Goal: Information Seeking & Learning: Check status

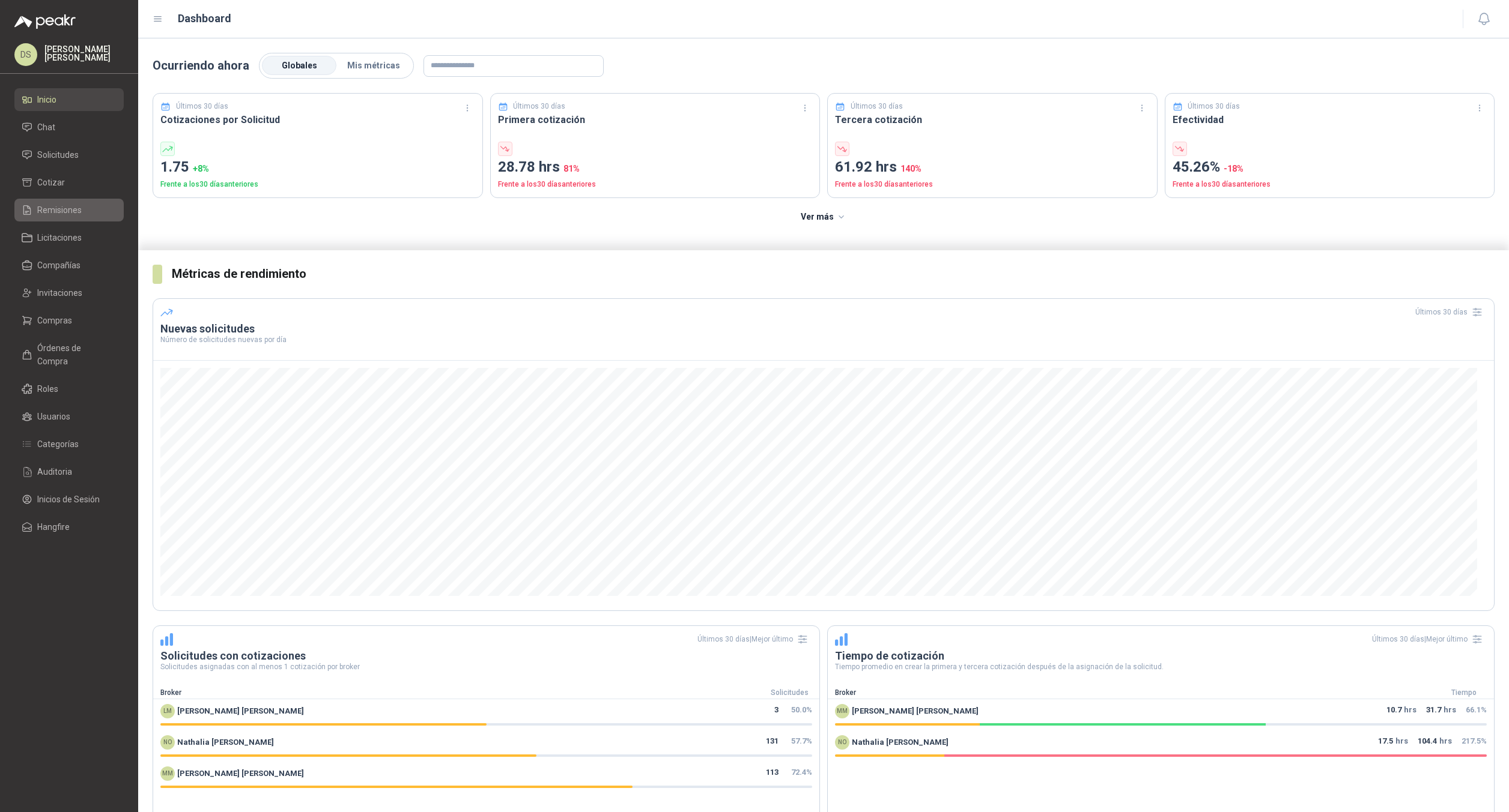
click at [75, 206] on span "Remisiones" at bounding box center [59, 210] width 45 height 13
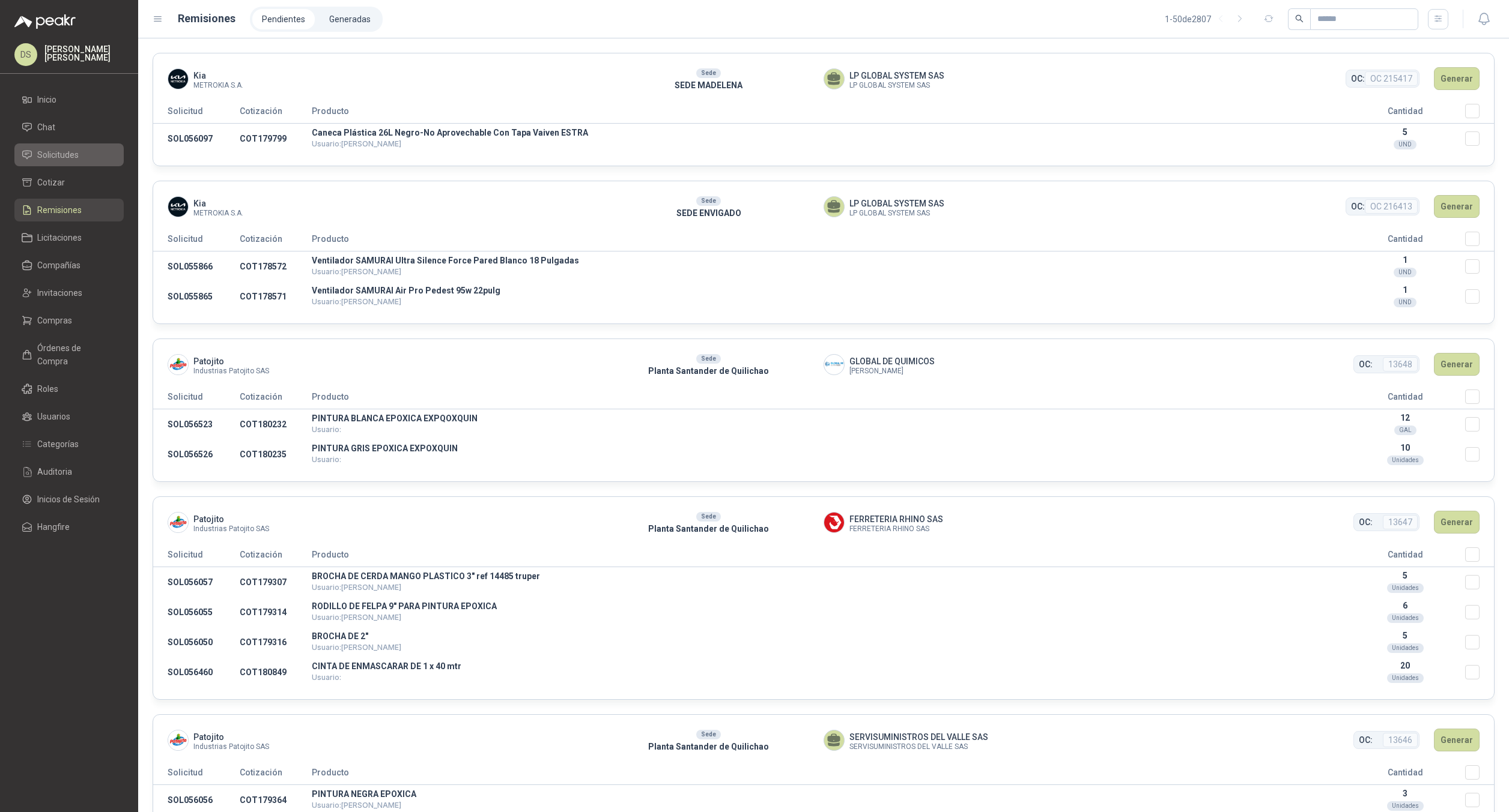
click at [70, 153] on span "Solicitudes" at bounding box center [57, 154] width 41 height 13
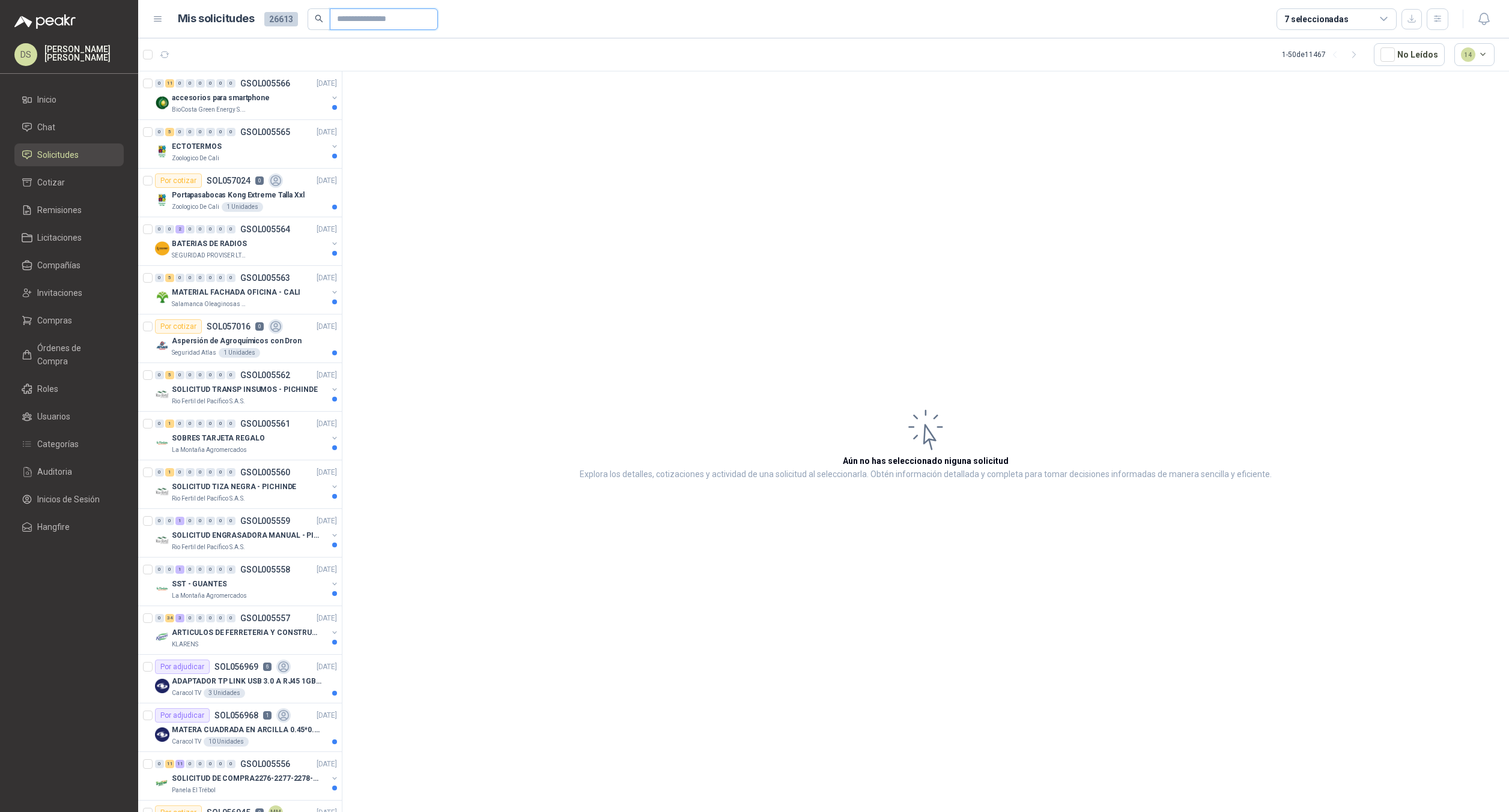
click at [343, 14] on input "text" at bounding box center [379, 18] width 84 height 20
paste input "*********"
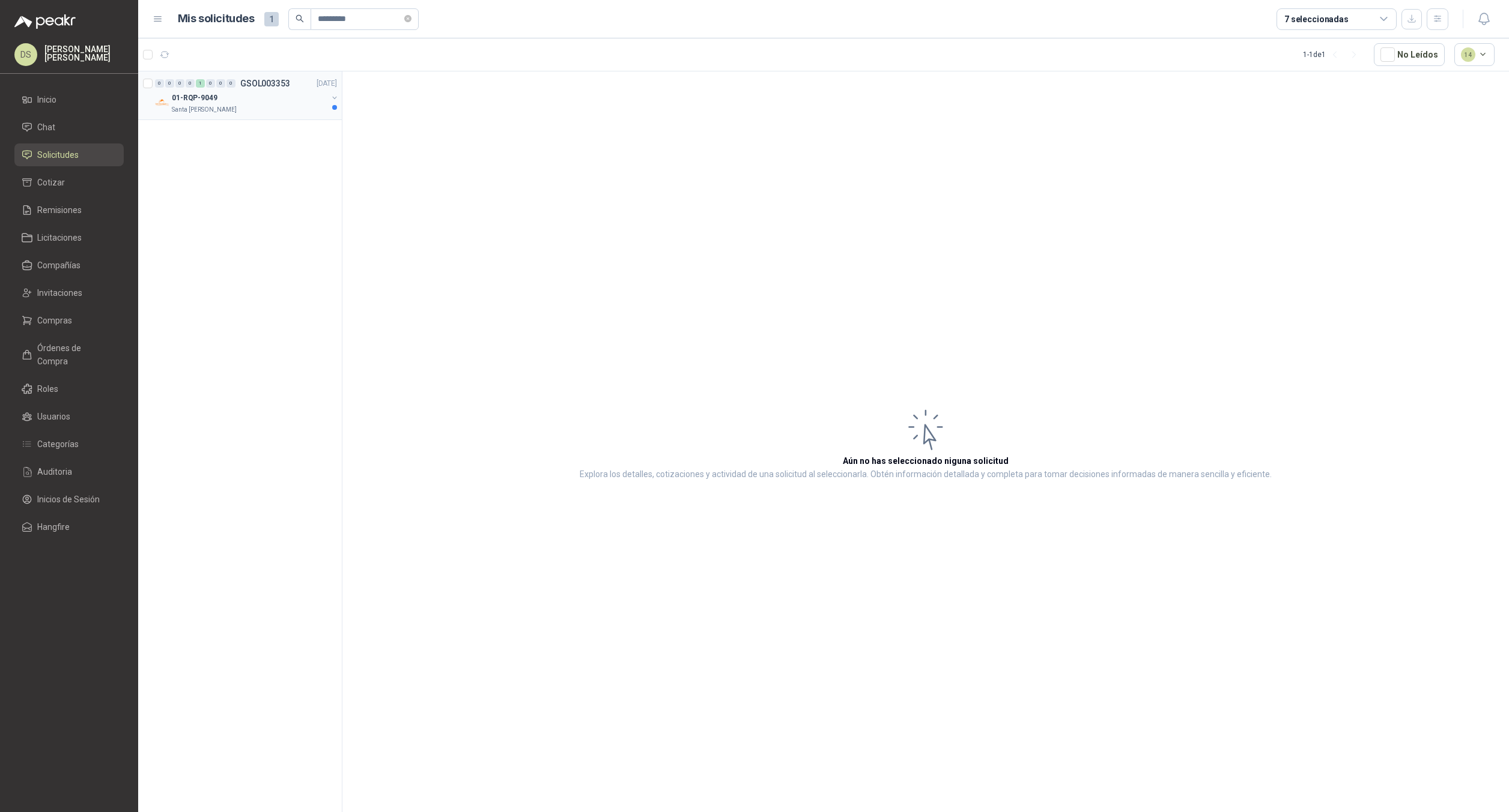
click at [332, 100] on button "button" at bounding box center [334, 97] width 10 height 10
click at [279, 145] on div "955 | ACEITE 2T X 1/4" at bounding box center [253, 146] width 168 height 14
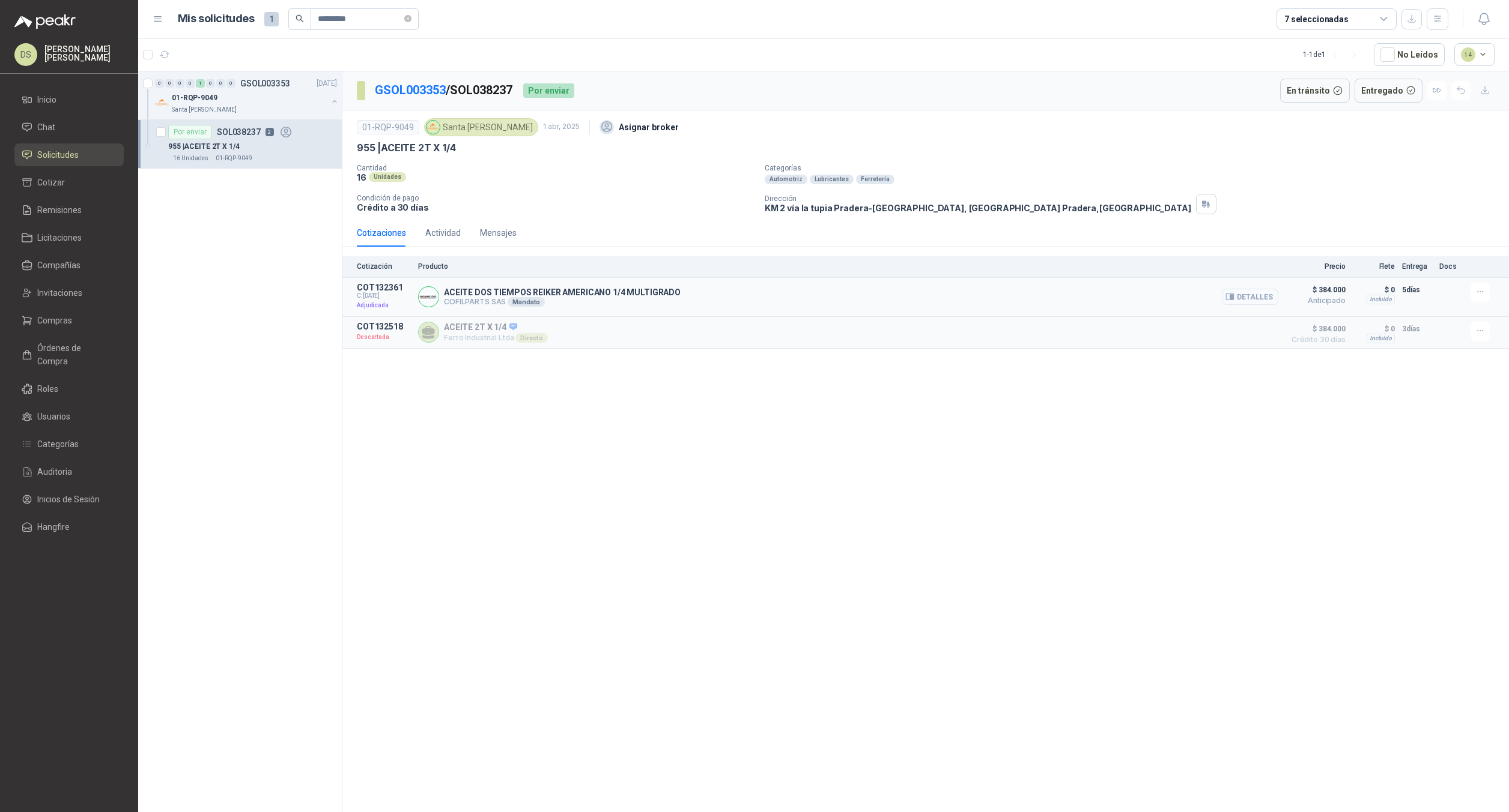
drag, startPoint x: 1236, startPoint y: 298, endPoint x: 1246, endPoint y: 298, distance: 10.0
click at [1234, 298] on icon "button" at bounding box center [1230, 296] width 9 height 9
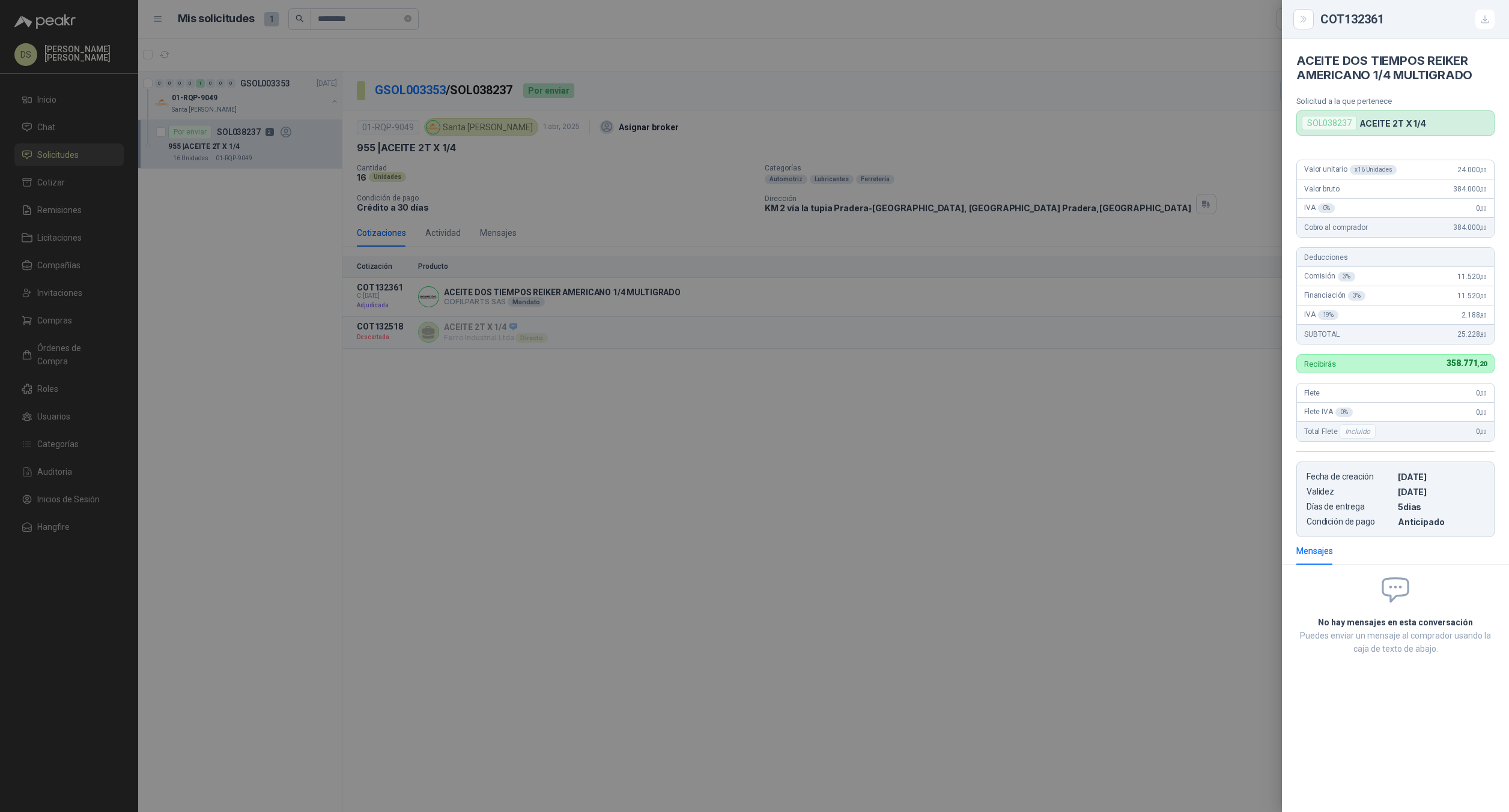
click at [793, 438] on div at bounding box center [754, 406] width 1509 height 812
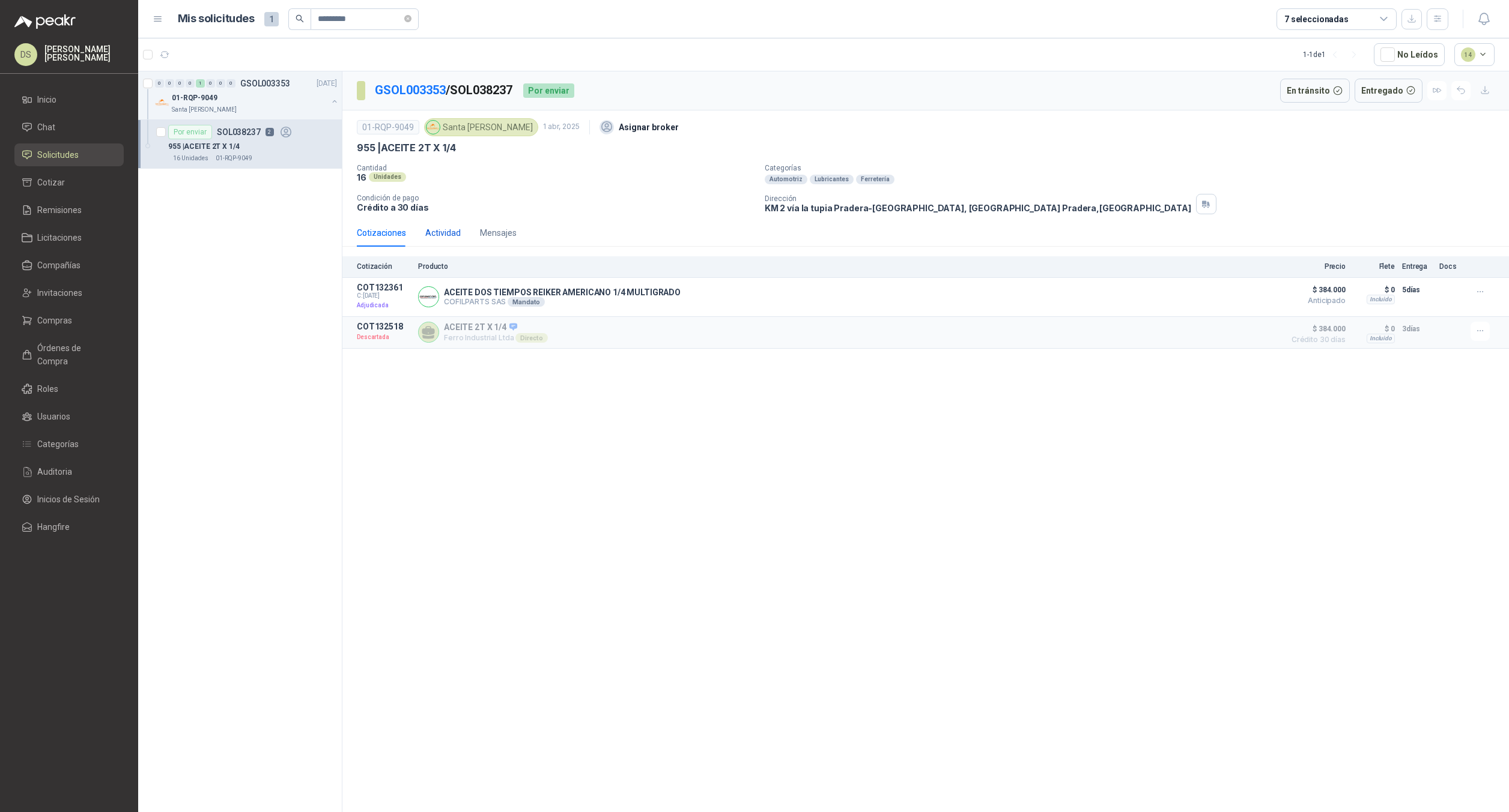
click at [434, 230] on div "Actividad" at bounding box center [443, 232] width 35 height 13
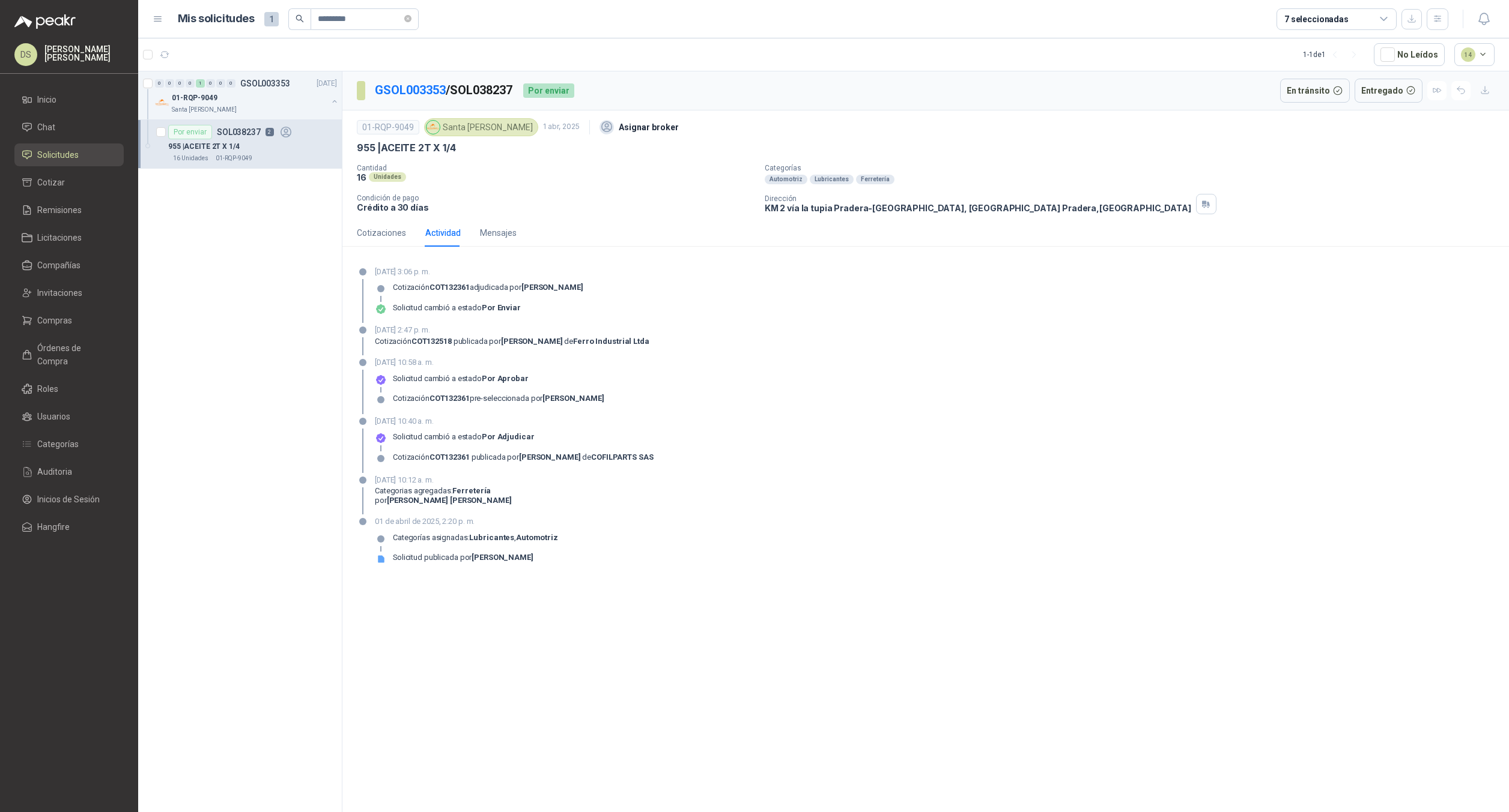
click at [258, 224] on div "0 0 0 0 1 0 0 0 GSOL003353 [DATE] 01-RQP-9049 Santa [PERSON_NAME] Por enviar SO…" at bounding box center [240, 444] width 204 height 745
click at [371, 230] on div "Cotizaciones" at bounding box center [382, 232] width 49 height 13
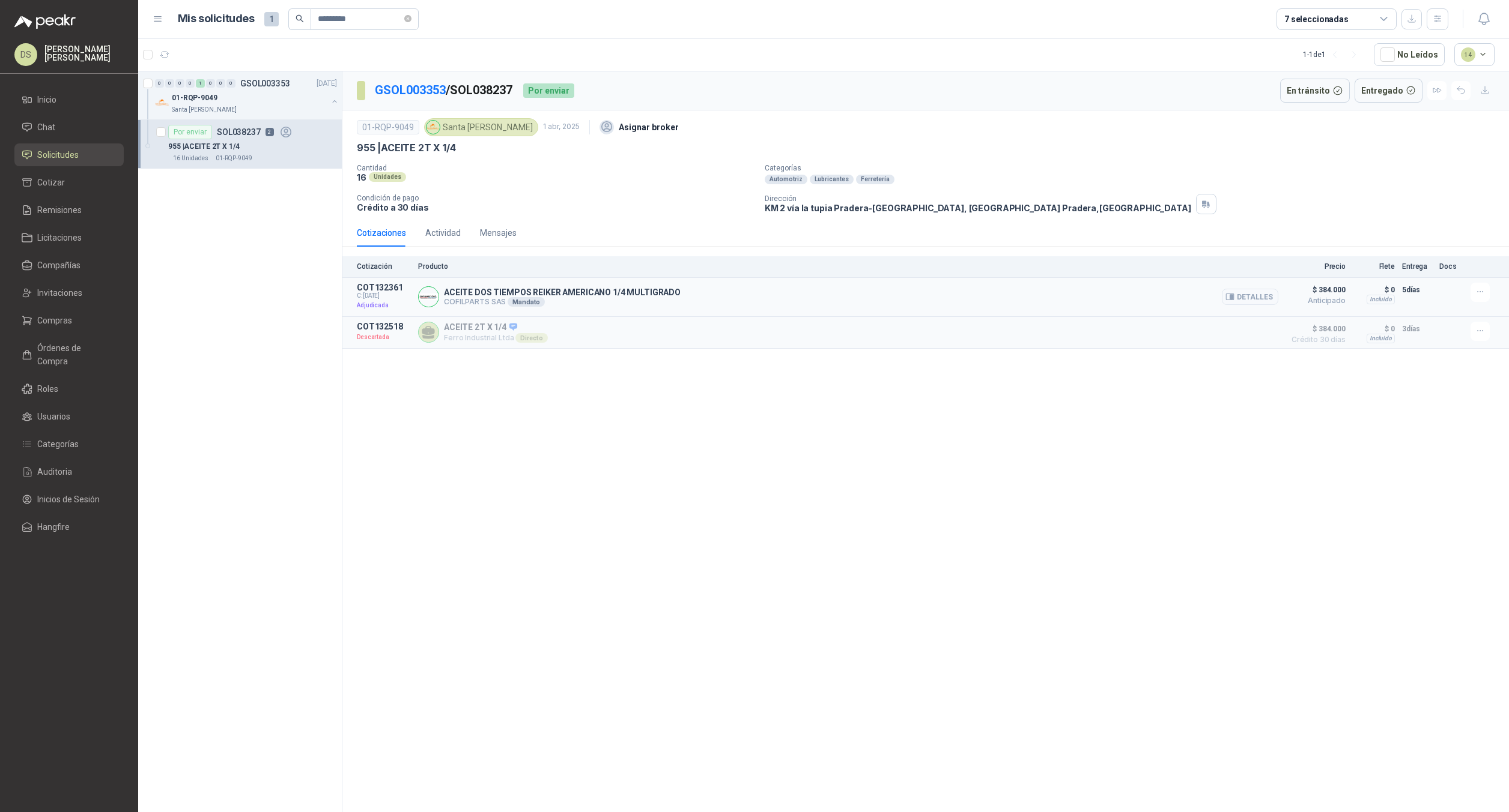
click at [371, 287] on p "COT132361" at bounding box center [384, 288] width 54 height 10
copy p "COT132361"
click at [1144, 460] on div "GSOL003353 / SOL038237 Por enviar En tránsito Entregado 01-RQP-9049 Santa [PERS…" at bounding box center [926, 444] width 1167 height 745
drag, startPoint x: 72, startPoint y: 460, endPoint x: 85, endPoint y: 454, distance: 14.3
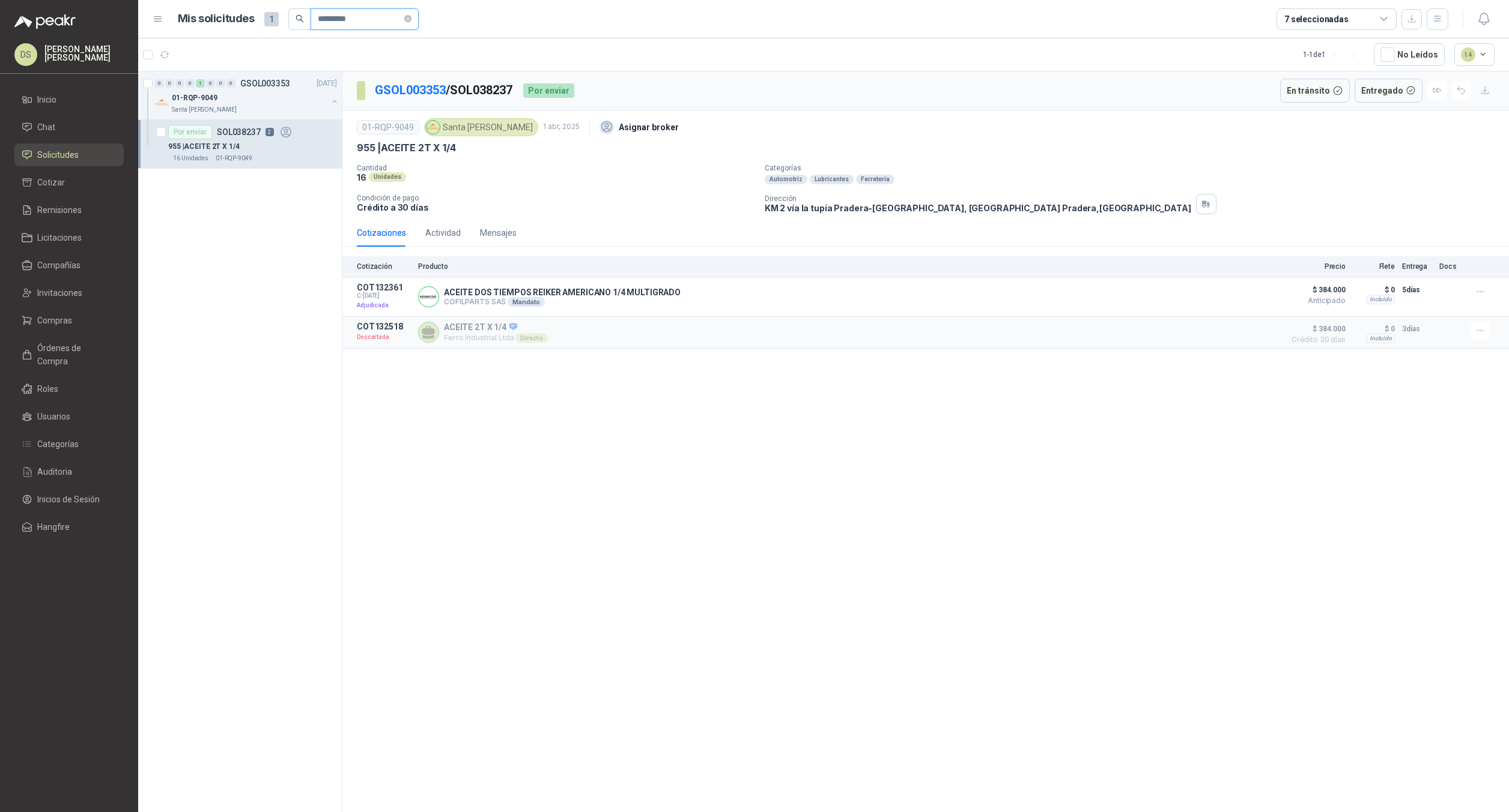
click at [374, 14] on input "*********" at bounding box center [360, 18] width 84 height 20
paste input "text"
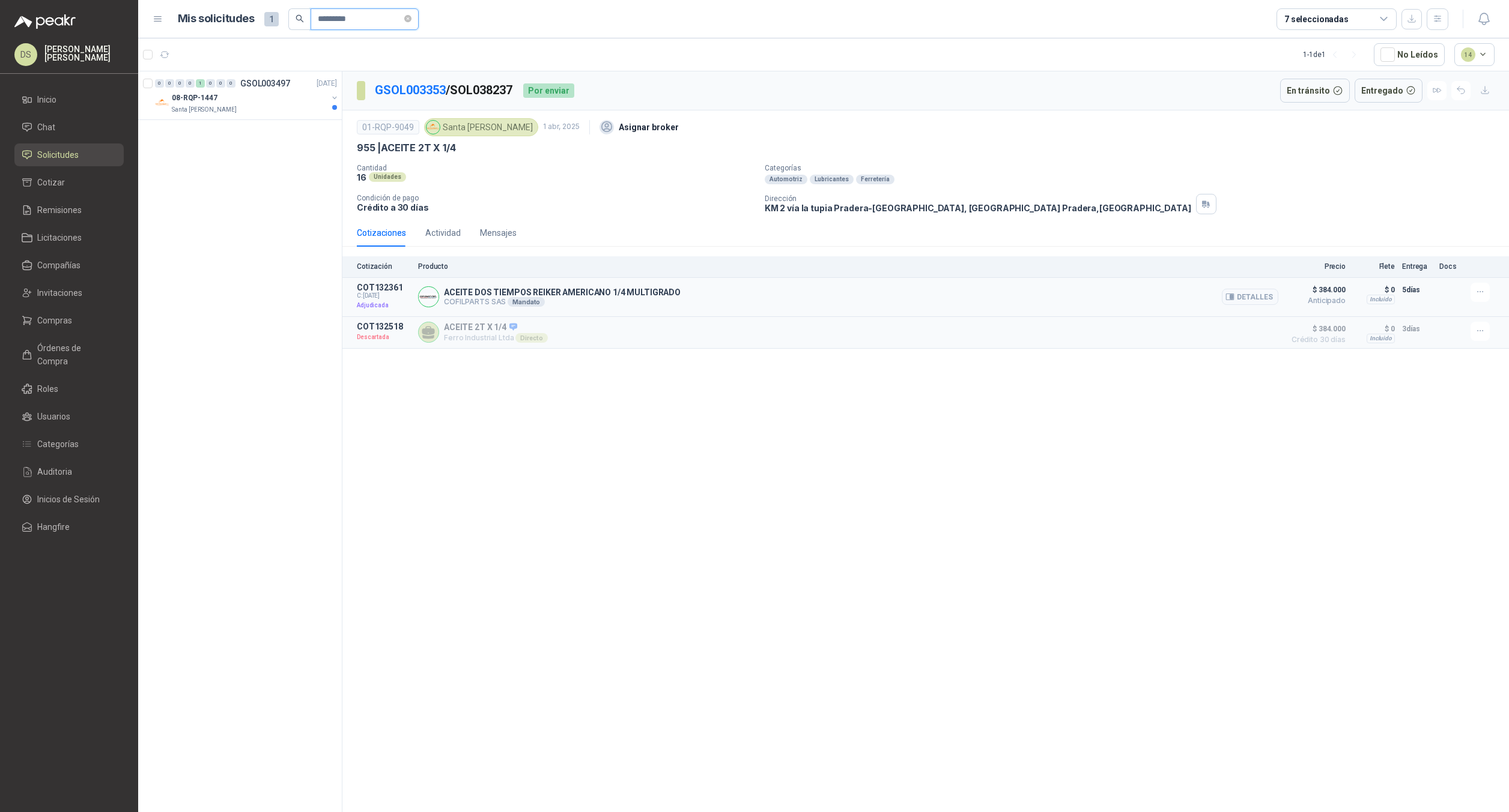
type input "*********"
click at [333, 100] on button "button" at bounding box center [334, 97] width 10 height 10
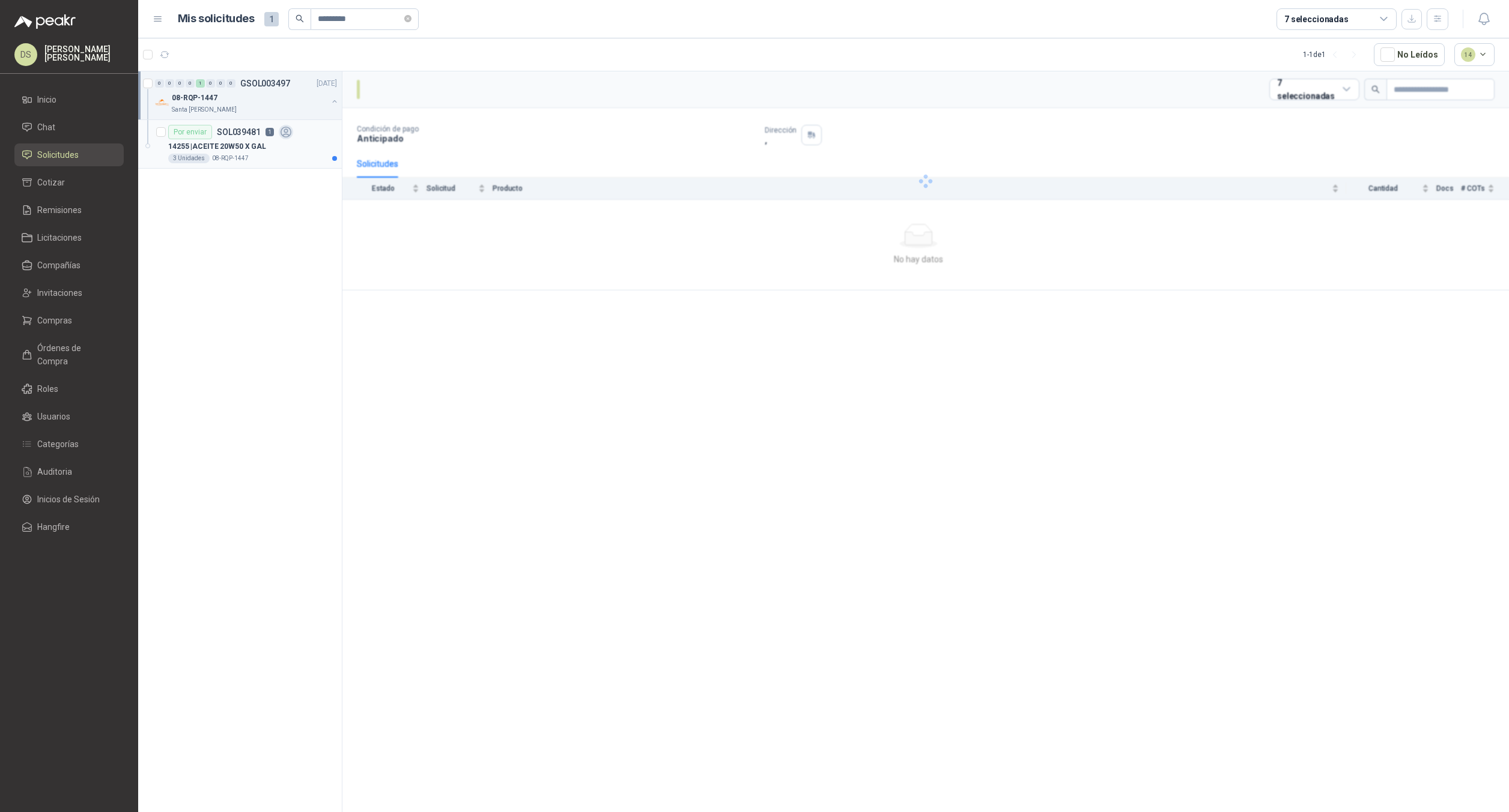
click at [261, 150] on p "14255 | ACEITE 20W50 X GAL" at bounding box center [218, 146] width 98 height 11
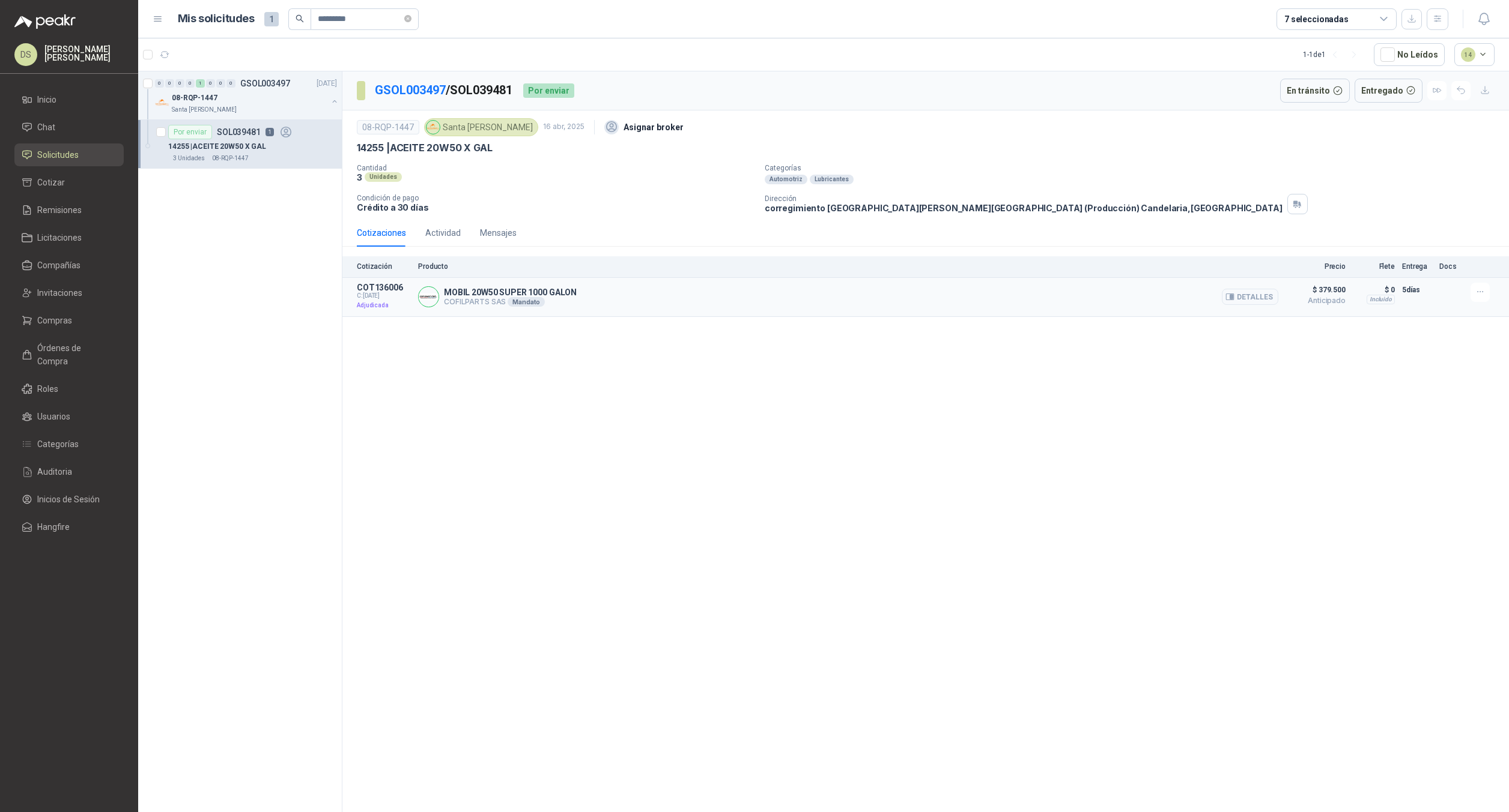
click at [376, 287] on p "COT136006" at bounding box center [384, 288] width 54 height 10
copy p "COT136006"
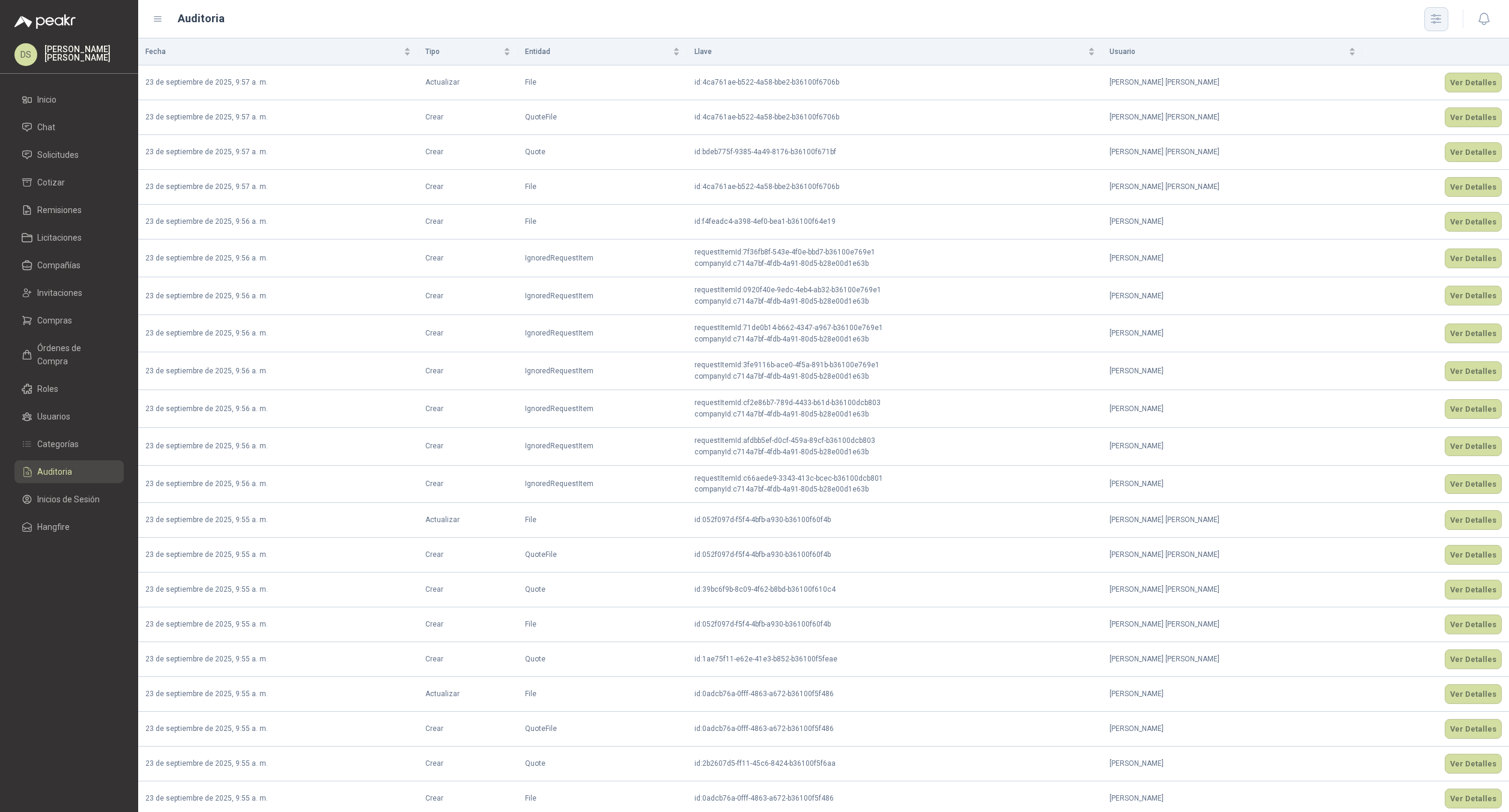
click at [1434, 18] on icon "button" at bounding box center [1436, 19] width 14 height 14
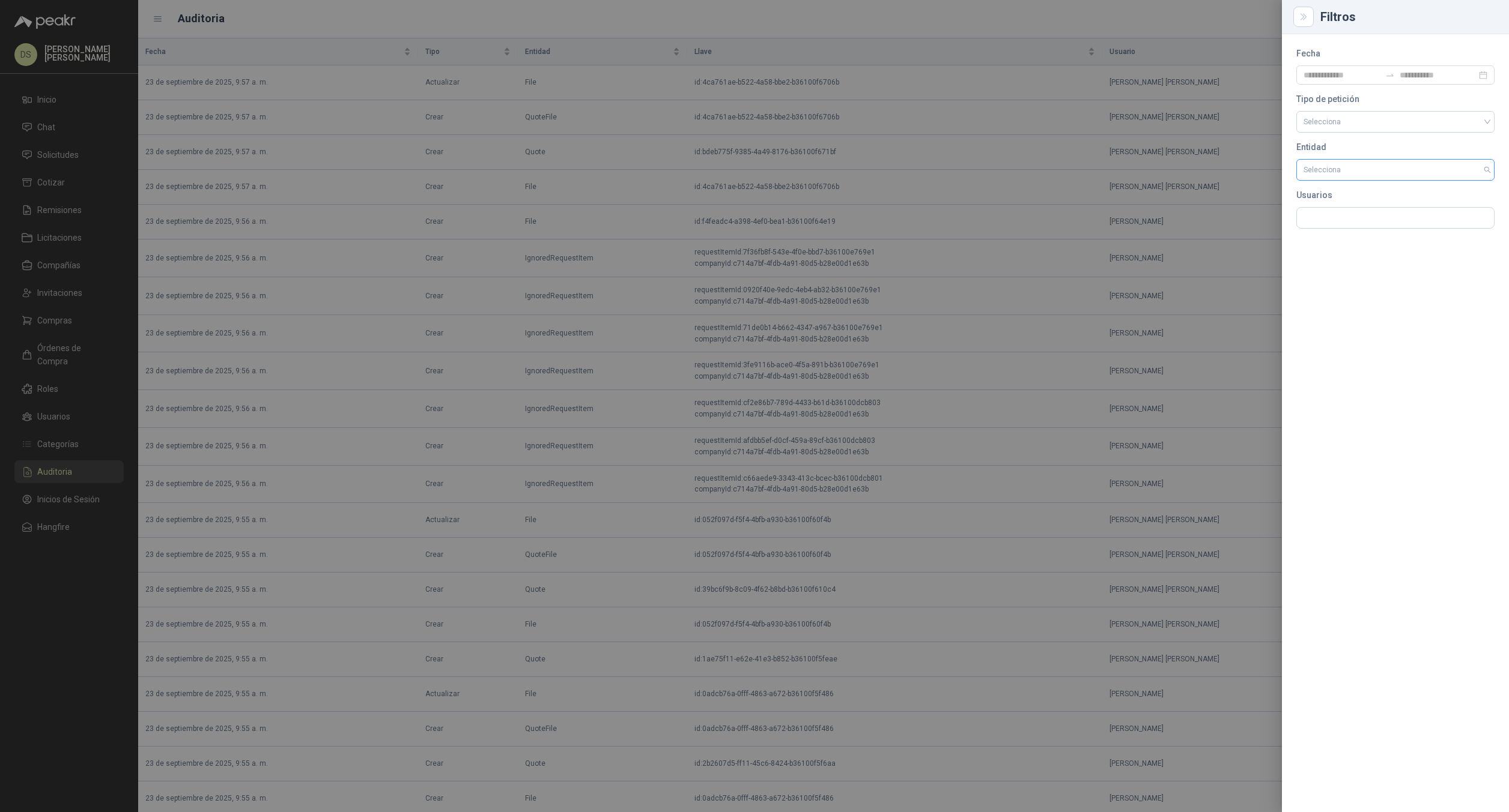
click at [1350, 176] on input "search" at bounding box center [1396, 169] width 184 height 20
type input "*****"
click at [1325, 233] on div "Quote" at bounding box center [1396, 235] width 179 height 13
click at [1334, 232] on input "Id" at bounding box center [1396, 232] width 184 height 22
paste input "**********"
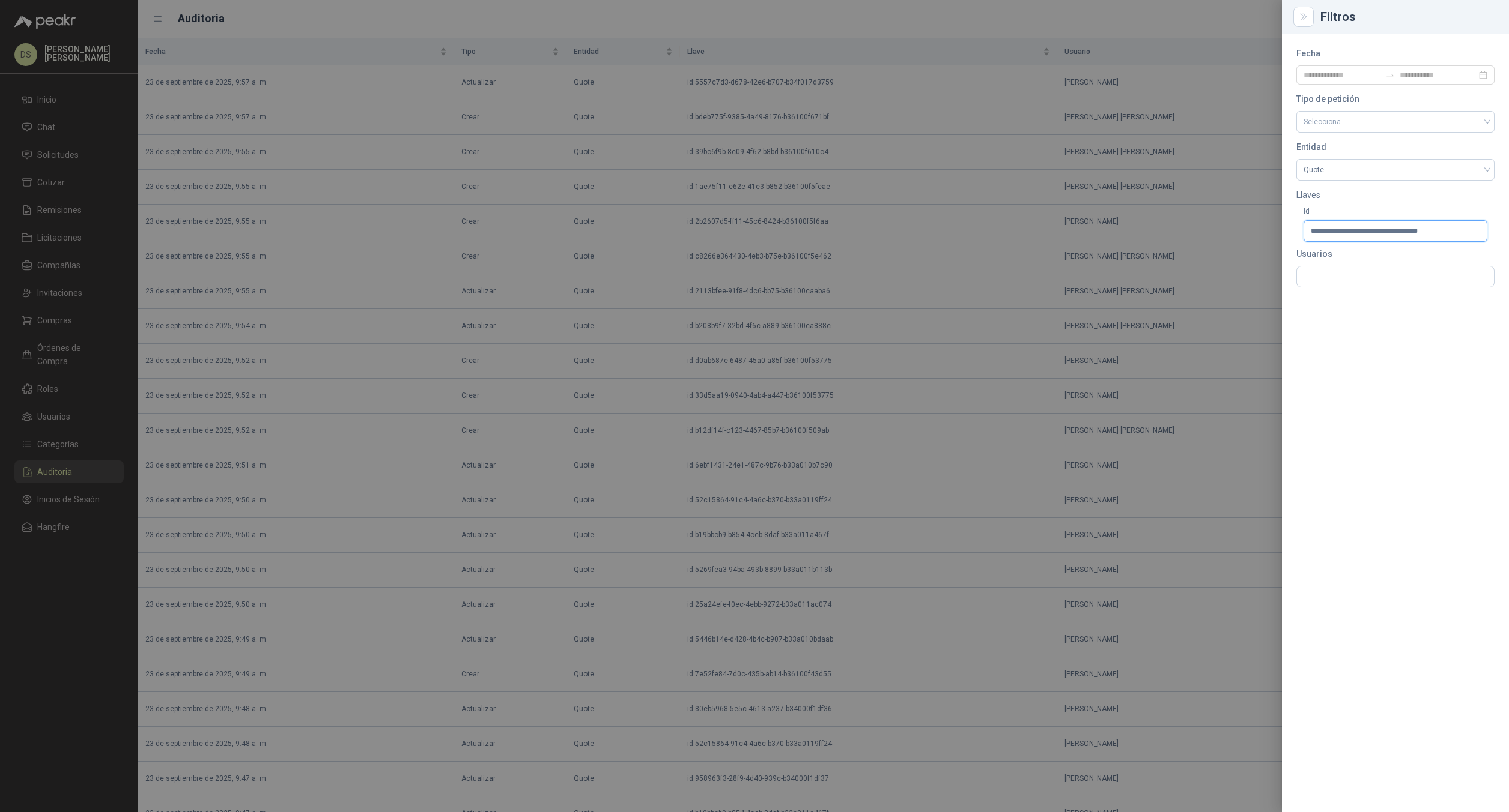
type input "**********"
click at [1160, 160] on div at bounding box center [754, 406] width 1509 height 812
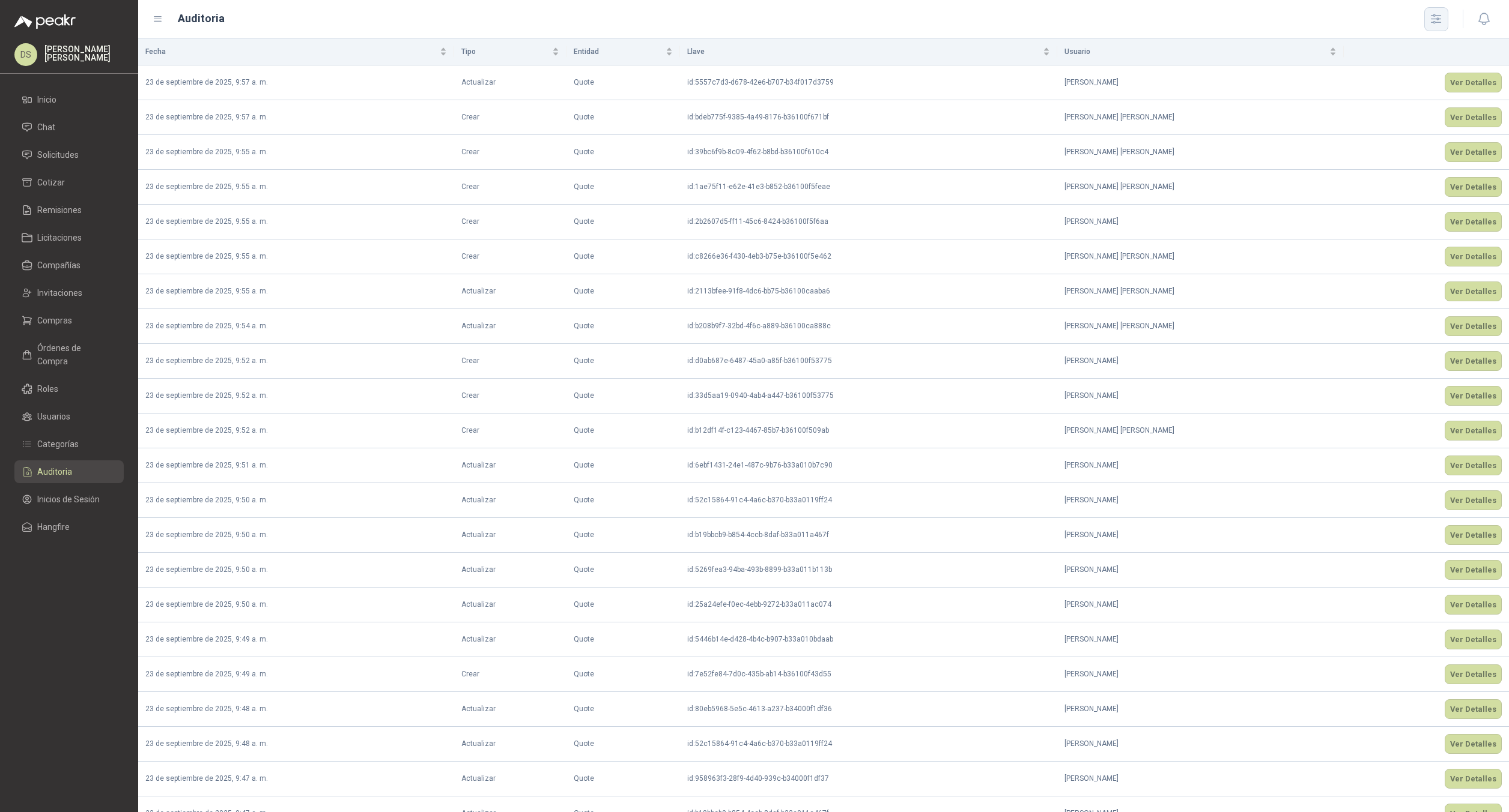
click at [1434, 18] on icon "button" at bounding box center [1436, 19] width 14 height 14
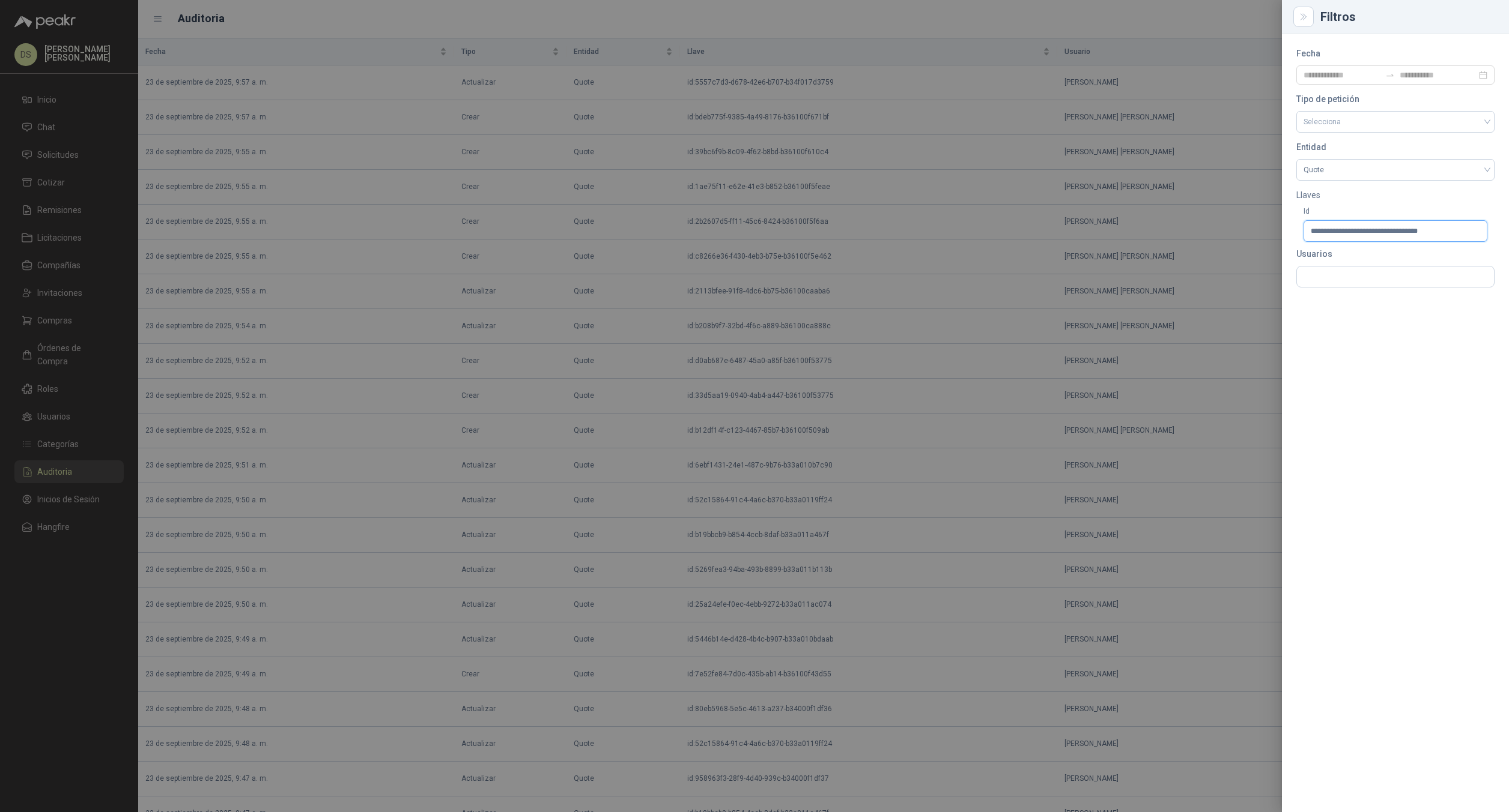
click at [1451, 232] on input "**********" at bounding box center [1396, 231] width 184 height 22
click at [1399, 246] on div "Id" at bounding box center [1396, 225] width 198 height 49
click at [1397, 231] on input "Id" at bounding box center [1396, 232] width 184 height 22
paste input "**********"
click at [1083, 241] on div at bounding box center [754, 406] width 1509 height 812
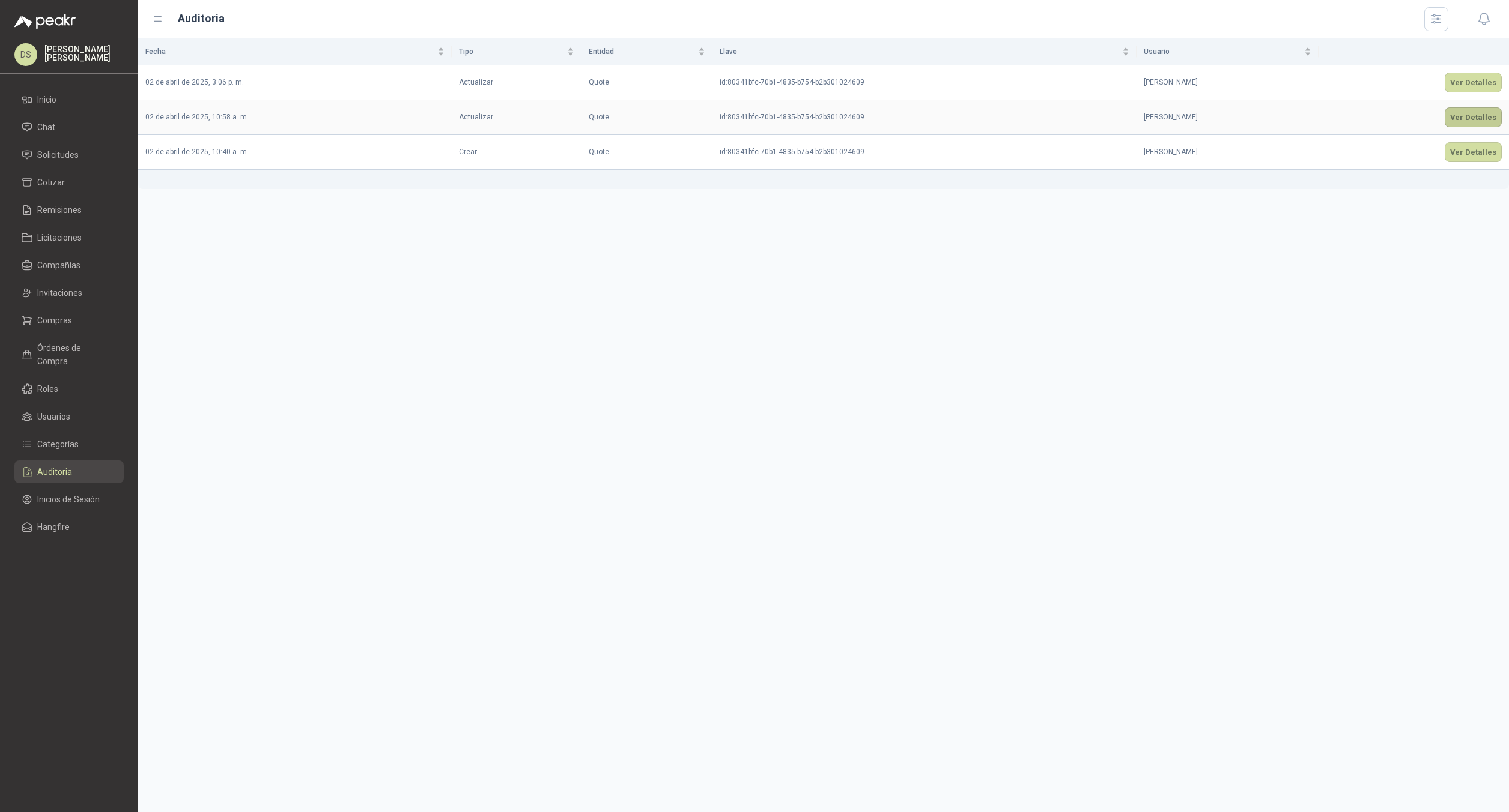
click at [1468, 110] on button "Ver Detalles" at bounding box center [1473, 118] width 57 height 20
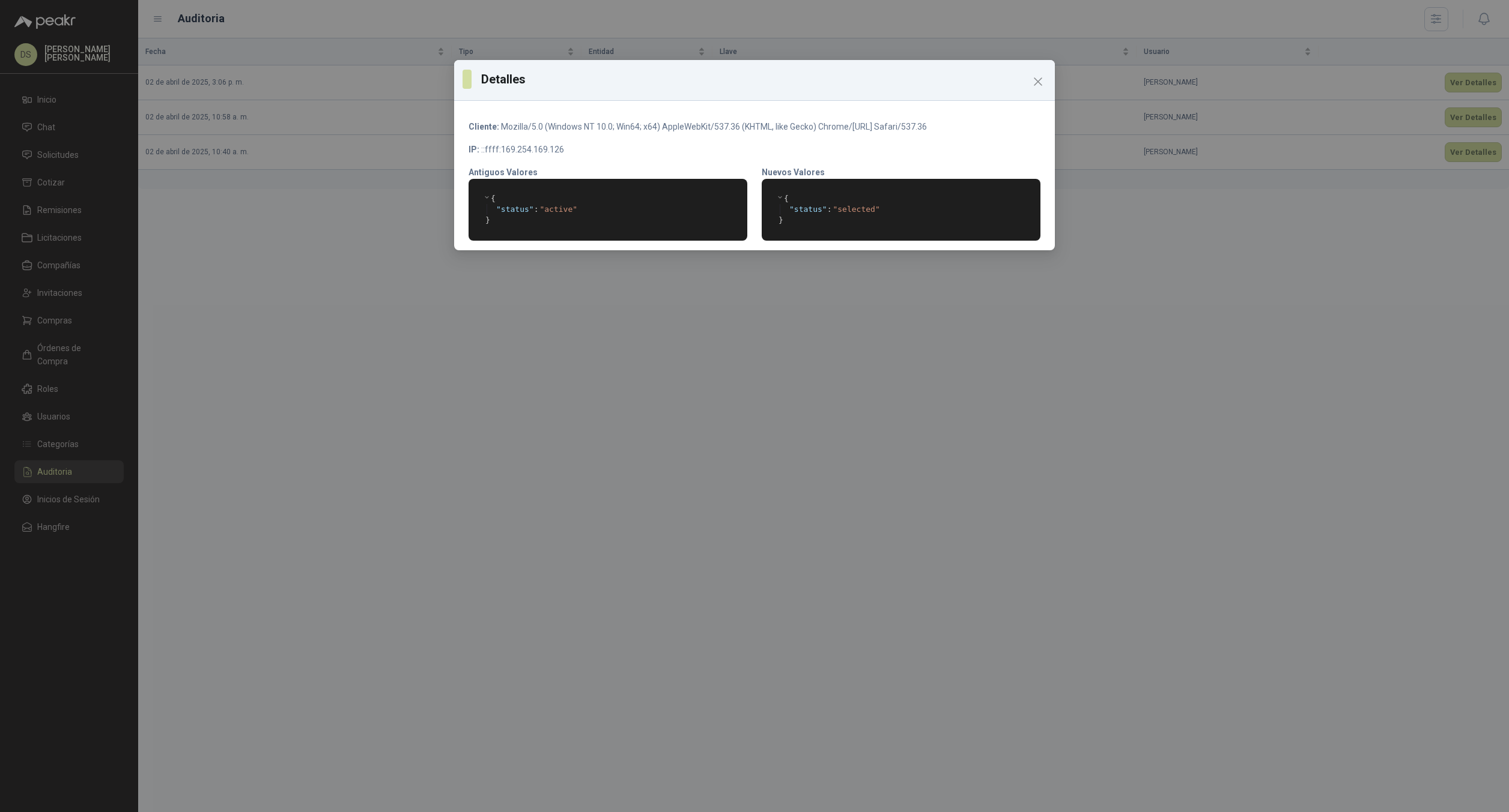
click at [1421, 81] on div "Detalles Cliente: Mozilla/5.0 (Windows NT 10.0; Win64; x64) AppleWebKit/537.36 …" at bounding box center [754, 406] width 1509 height 812
click at [1480, 86] on div "Detalles Cliente: Mozilla/5.0 (Windows NT 10.0; Win64; x64) AppleWebKit/537.36 …" at bounding box center [754, 406] width 1509 height 812
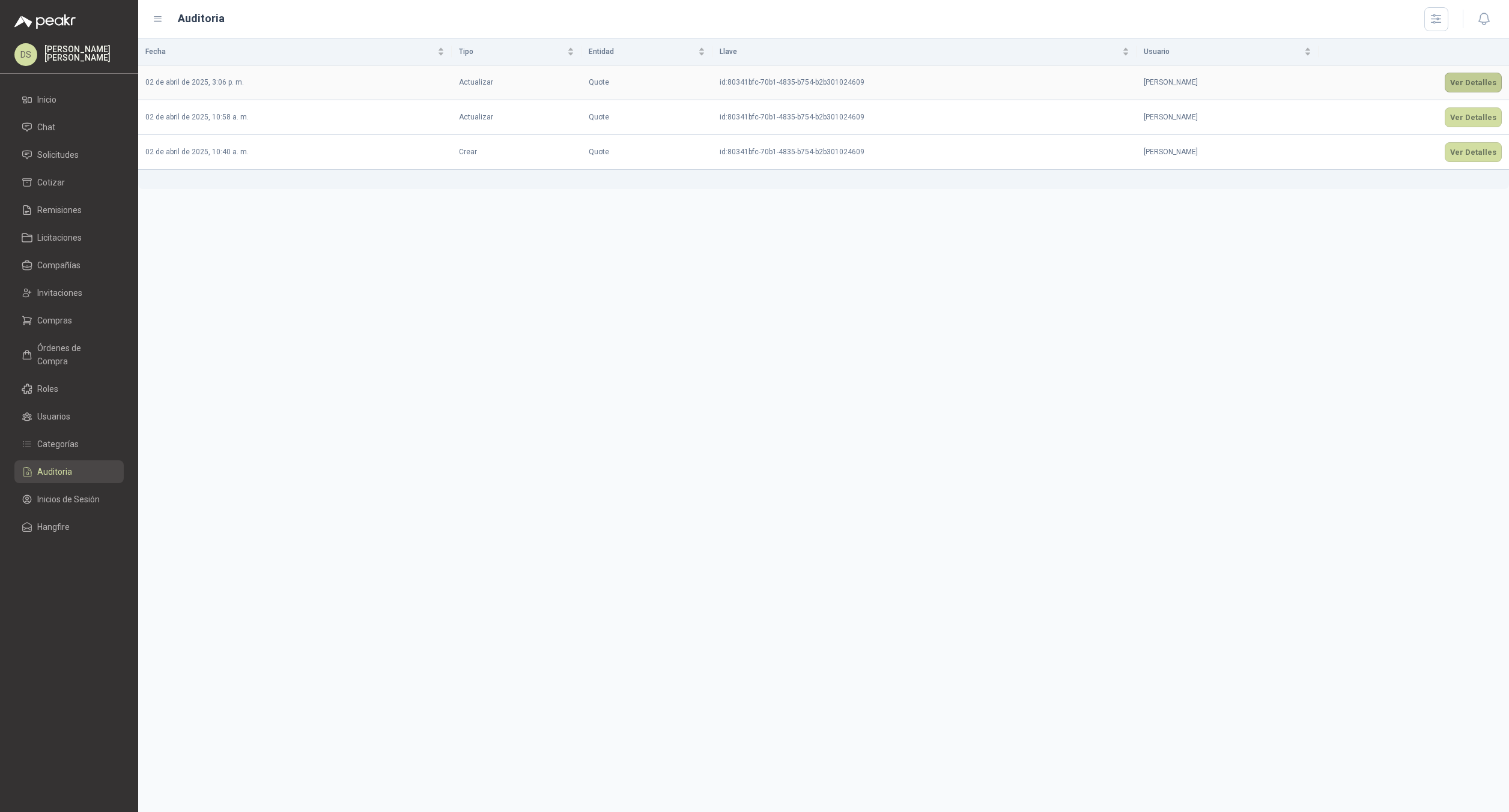
click at [1460, 90] on button "Ver Detalles" at bounding box center [1473, 82] width 57 height 20
click at [1470, 154] on button "Ver Detalles" at bounding box center [1473, 152] width 57 height 20
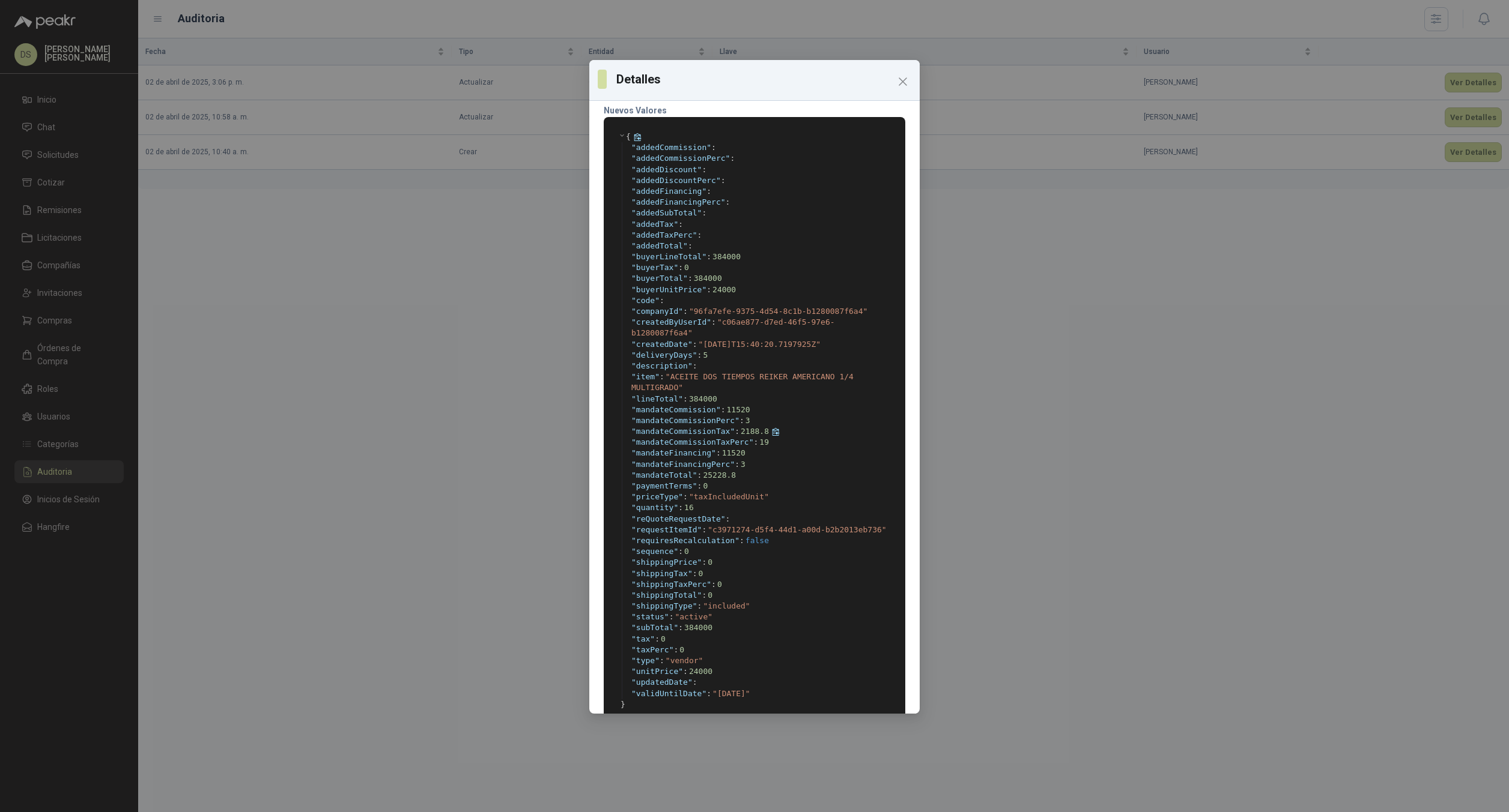
scroll to position [85, 0]
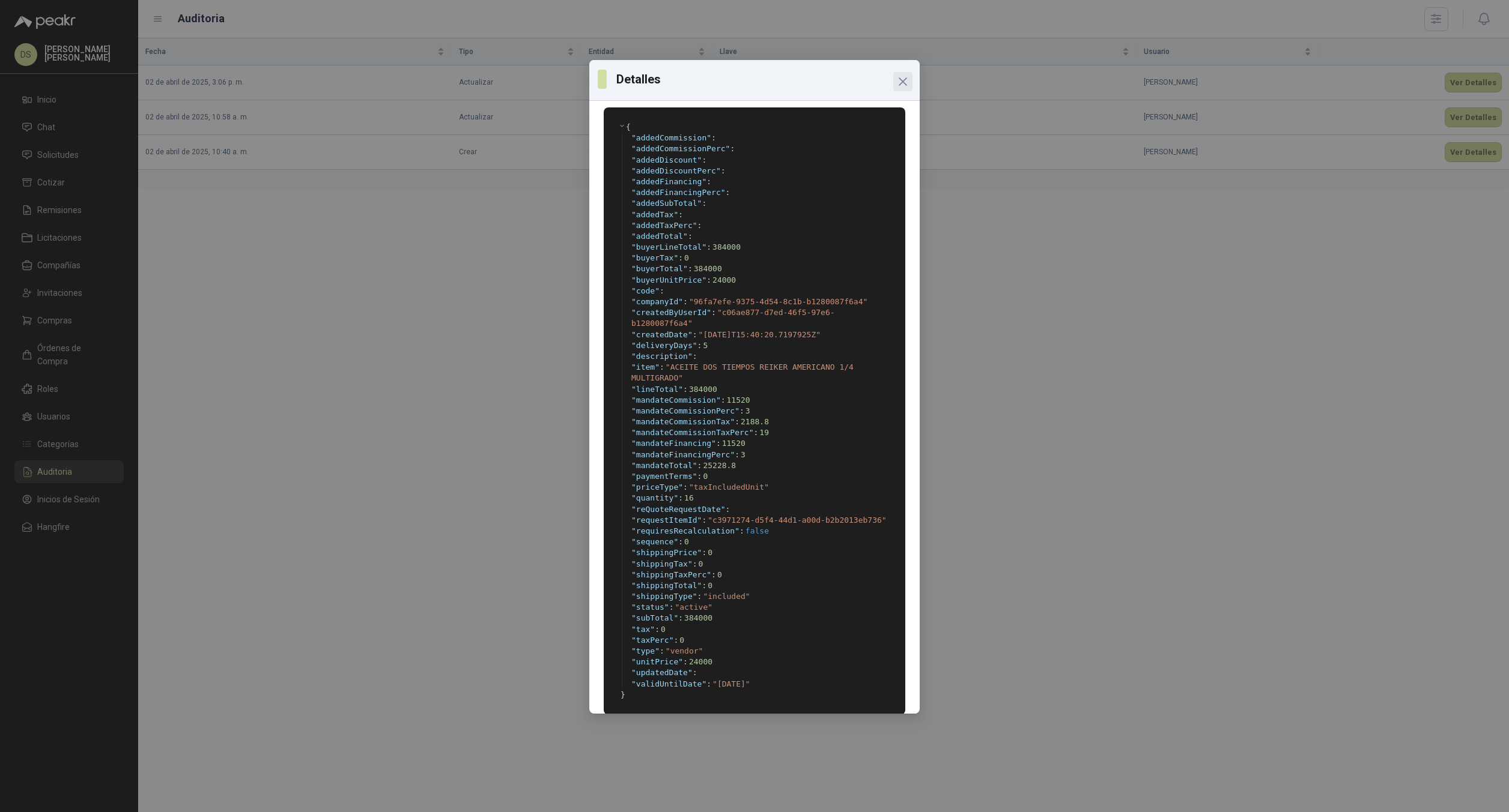
click at [900, 78] on icon "Close" at bounding box center [903, 82] width 7 height 7
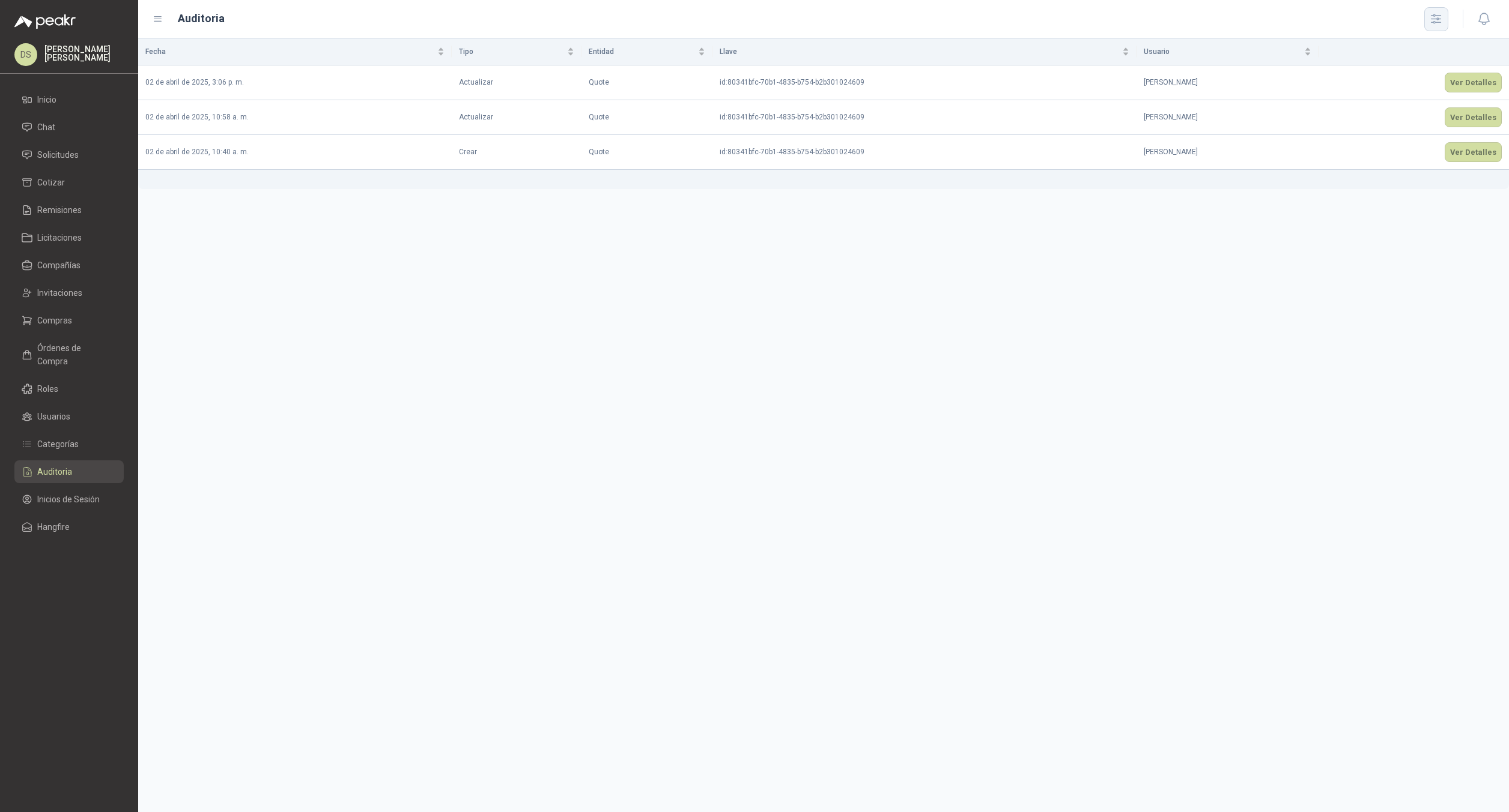
click at [1438, 18] on icon "button" at bounding box center [1436, 19] width 14 height 14
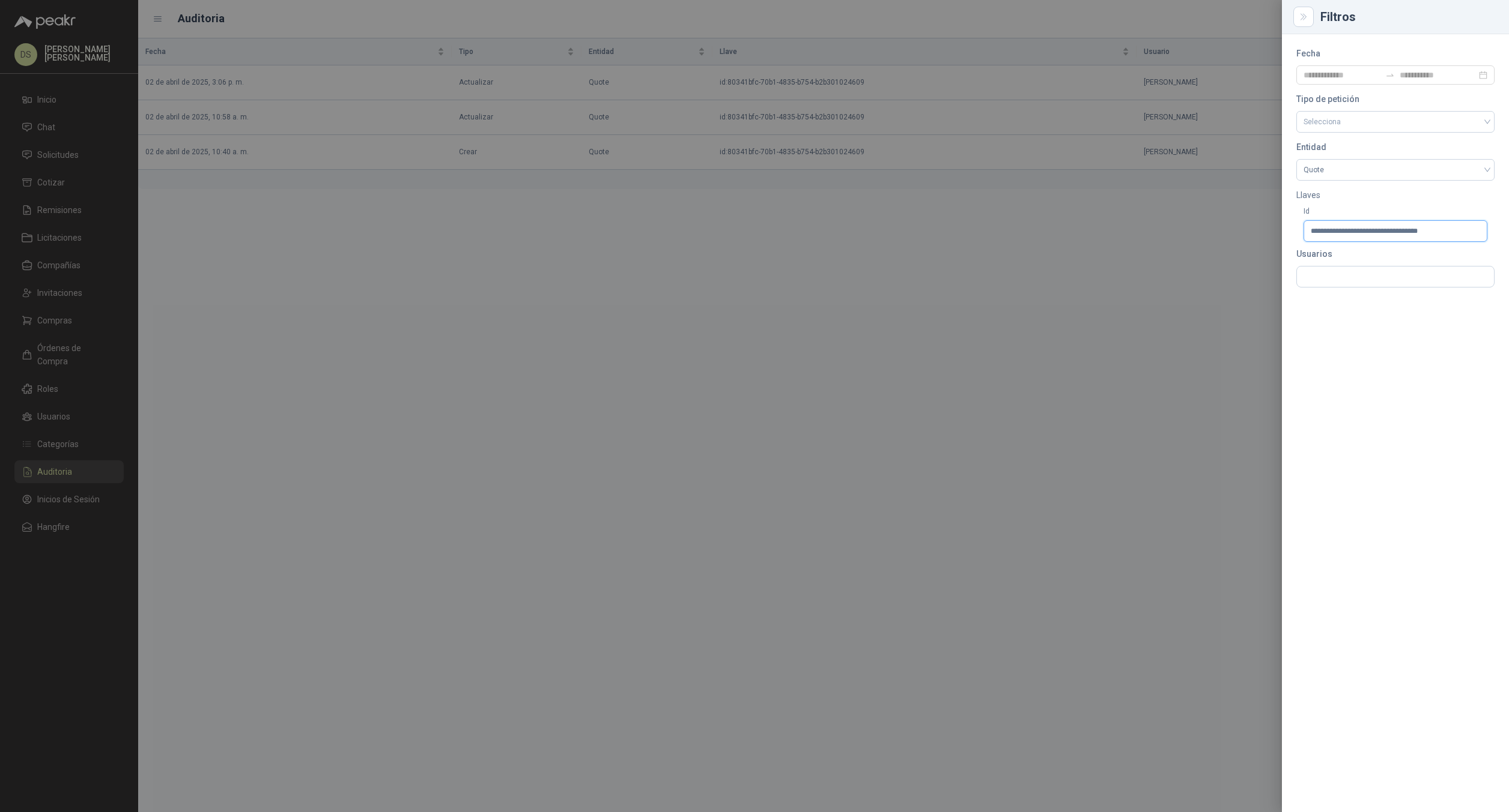
click at [1394, 236] on input "**********" at bounding box center [1396, 231] width 184 height 22
paste input "text"
type input "**********"
click at [1083, 266] on div at bounding box center [754, 406] width 1509 height 812
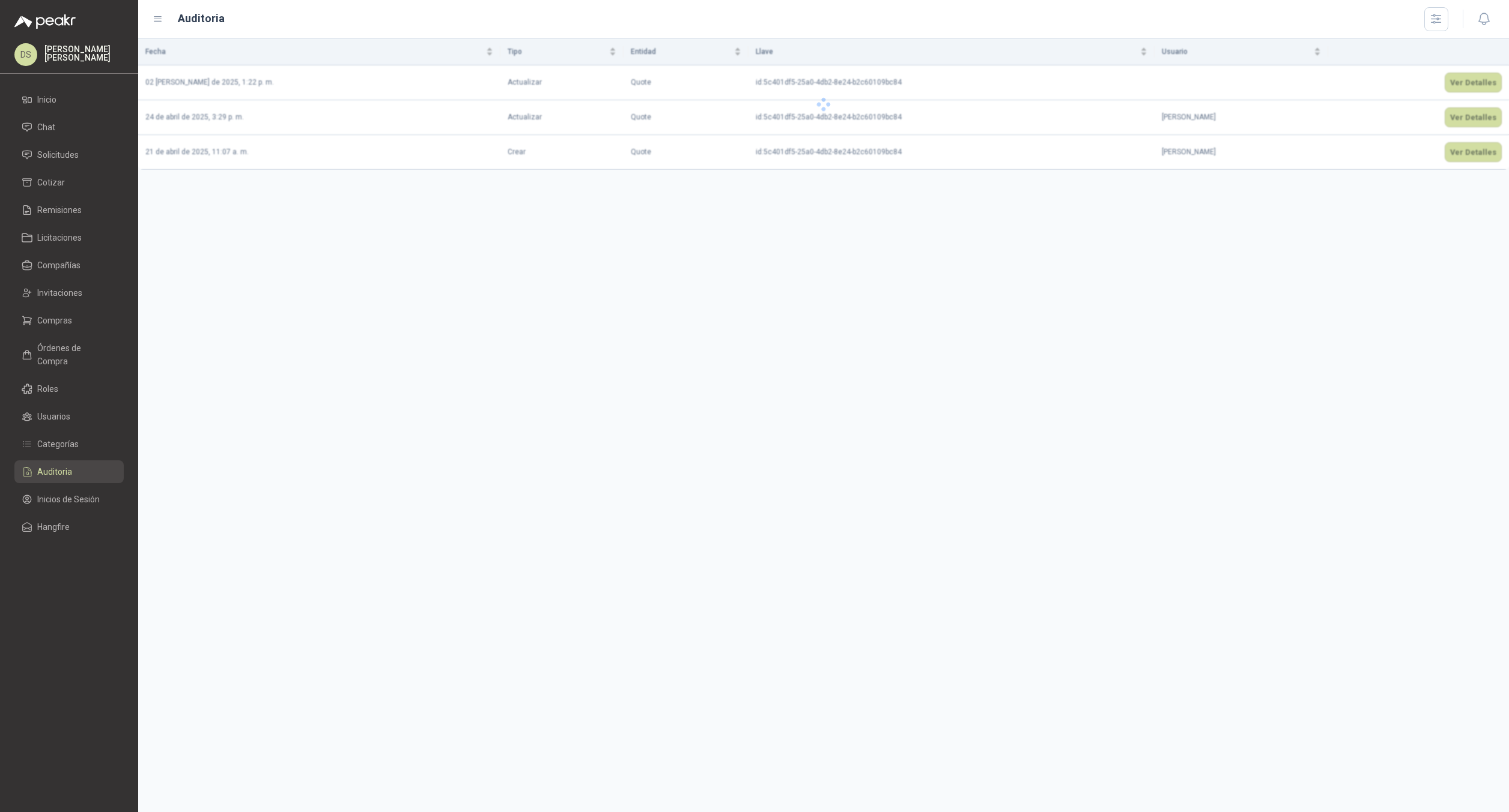
click at [1087, 233] on div "Fecha Tipo Entidad Llave Usuario 02 de mayo de 2025, 1:22 p. m. Actualizar Quot…" at bounding box center [823, 425] width 1371 height 774
click at [1126, 200] on div "Fecha Tipo Entidad Llave Usuario 02 de mayo de 2025, 1:22 p. m. Actualizar Quot…" at bounding box center [823, 425] width 1371 height 774
click at [1465, 150] on button "Ver Detalles" at bounding box center [1473, 152] width 57 height 20
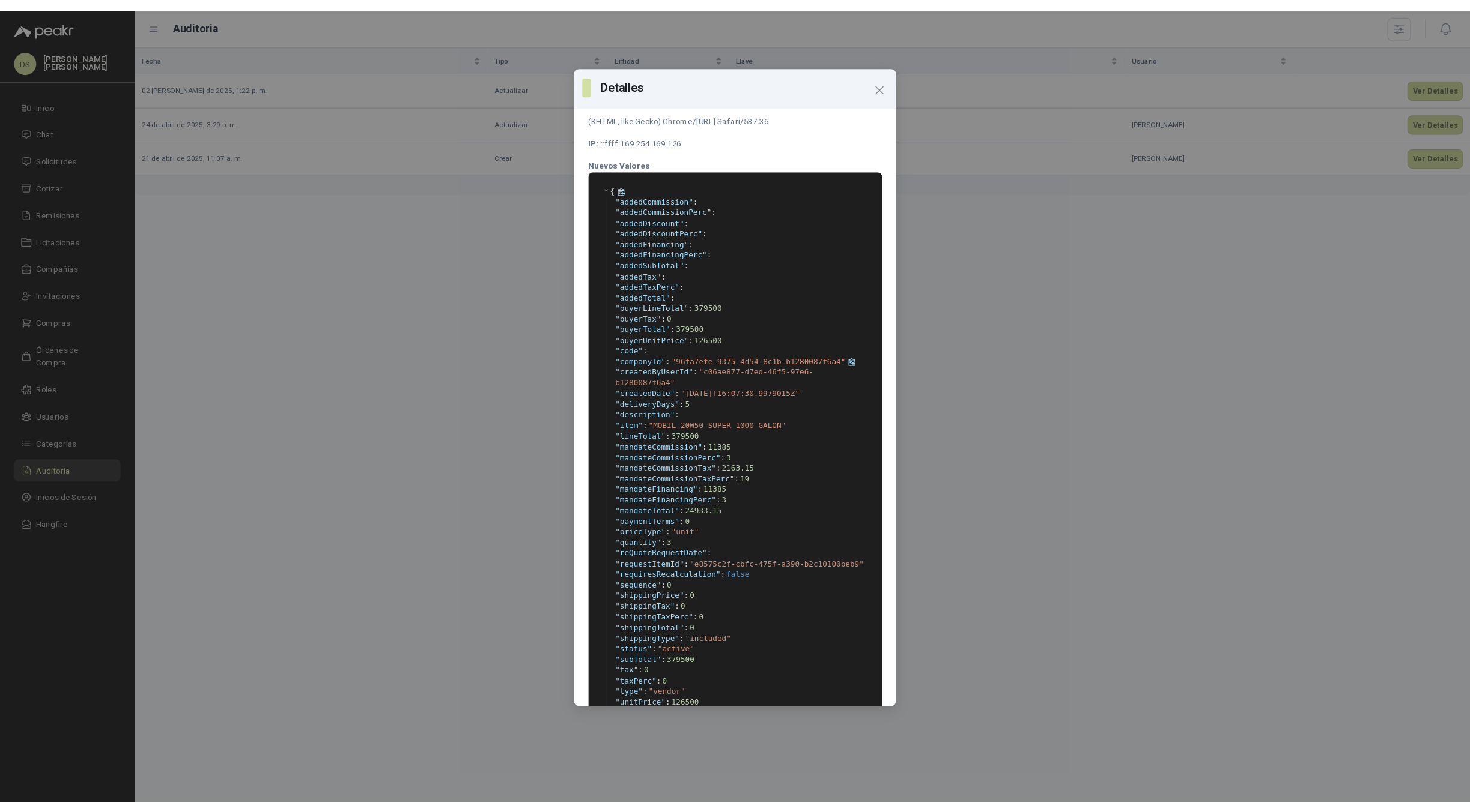
scroll to position [74, 0]
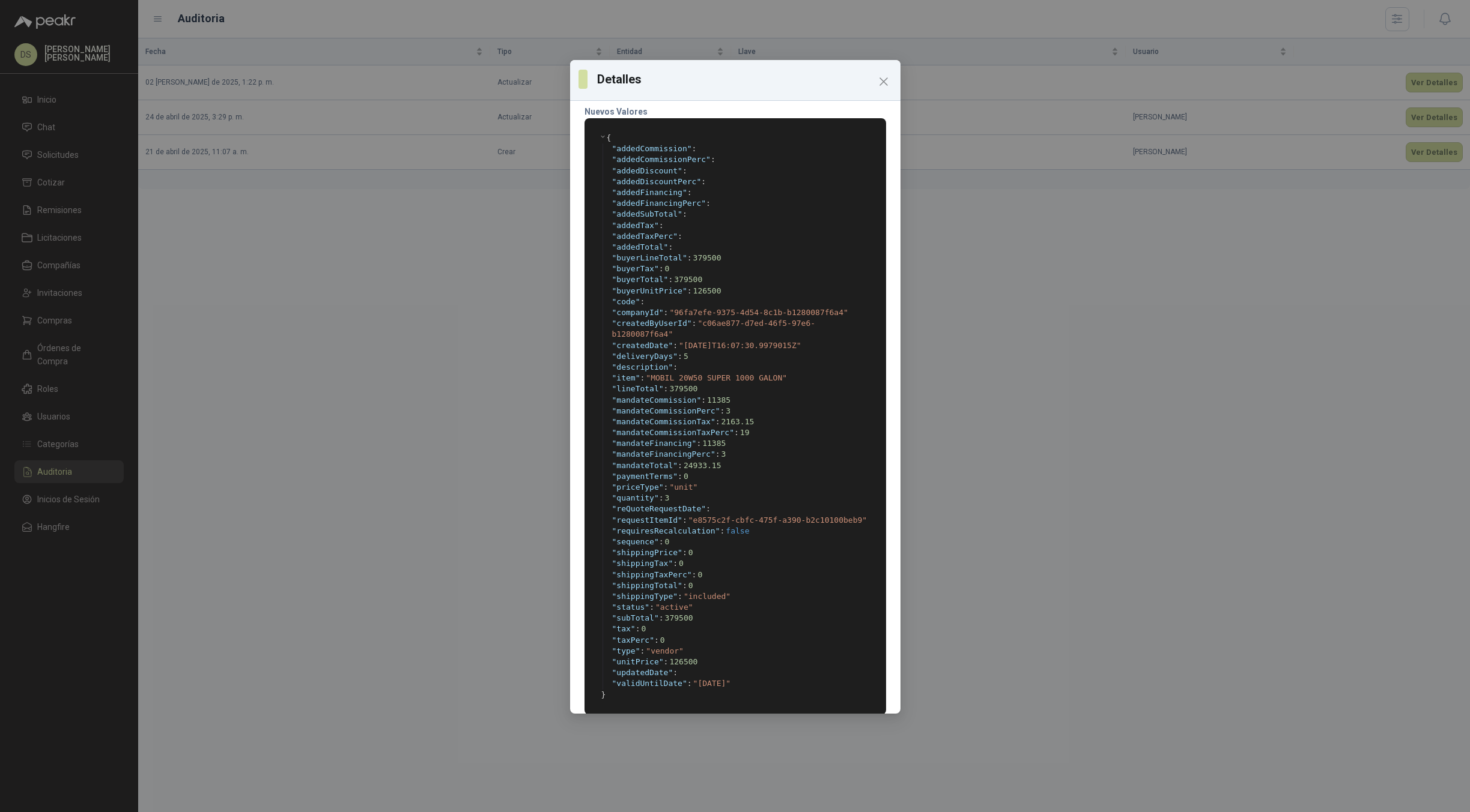
click at [1002, 187] on div "Detalles Cliente: Mozilla/5.0 (Windows NT 10.0; Win64; x64) AppleWebKit/537.36 …" at bounding box center [735, 406] width 1470 height 812
